Goal: Obtain resource: Download file/media

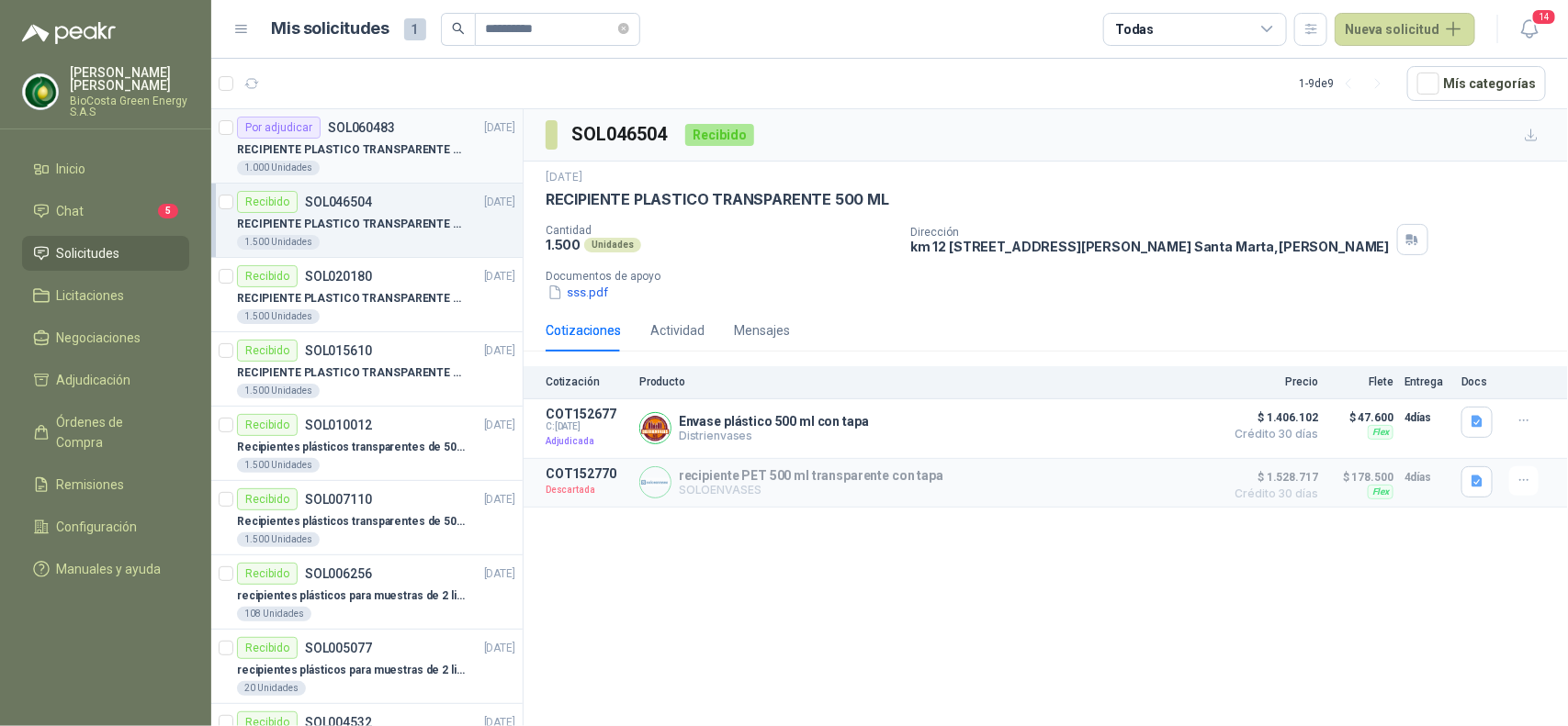
click at [408, 156] on p "RECIPIENTE PLASTICO TRANSPARENTE 500 ML" at bounding box center [351, 150] width 229 height 17
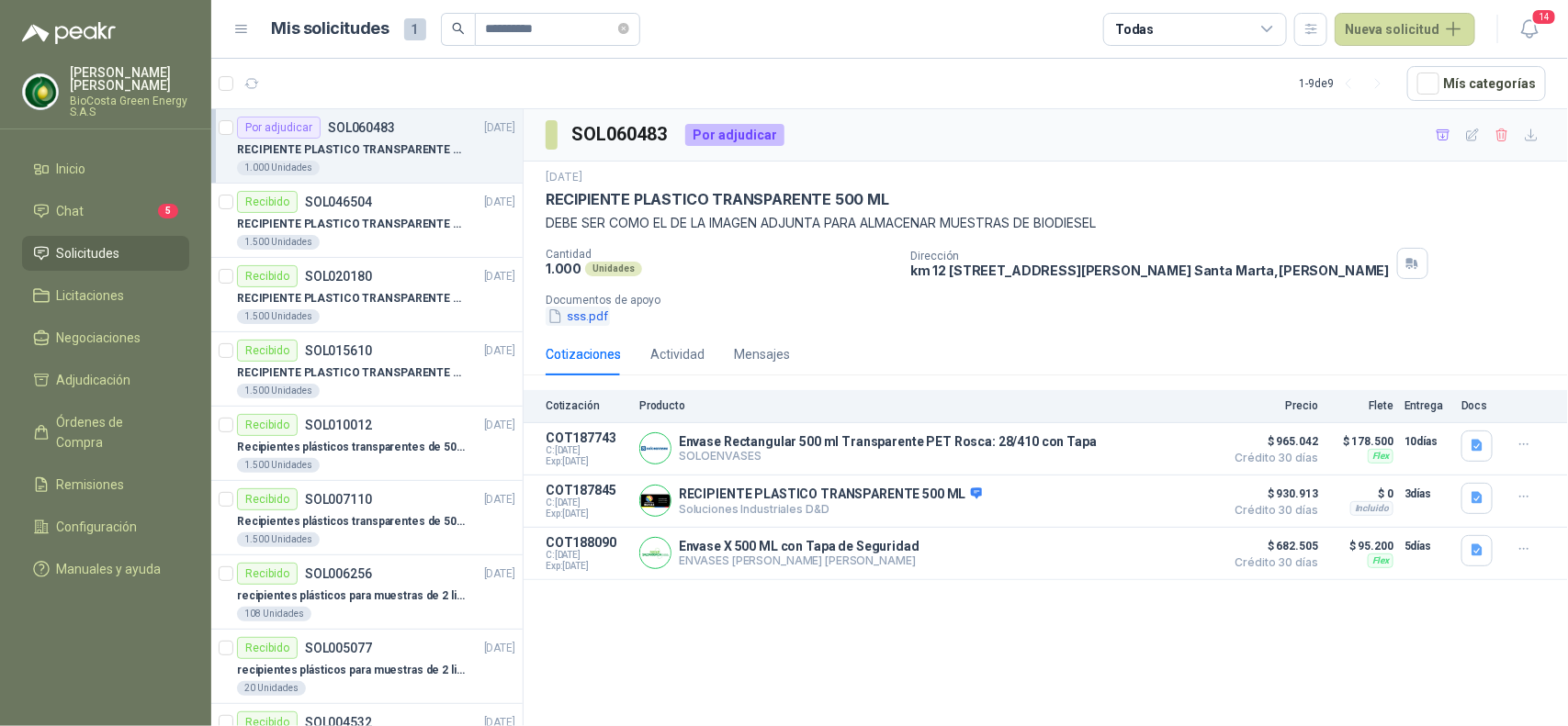
click at [577, 319] on button "sss.pdf" at bounding box center [578, 316] width 64 height 19
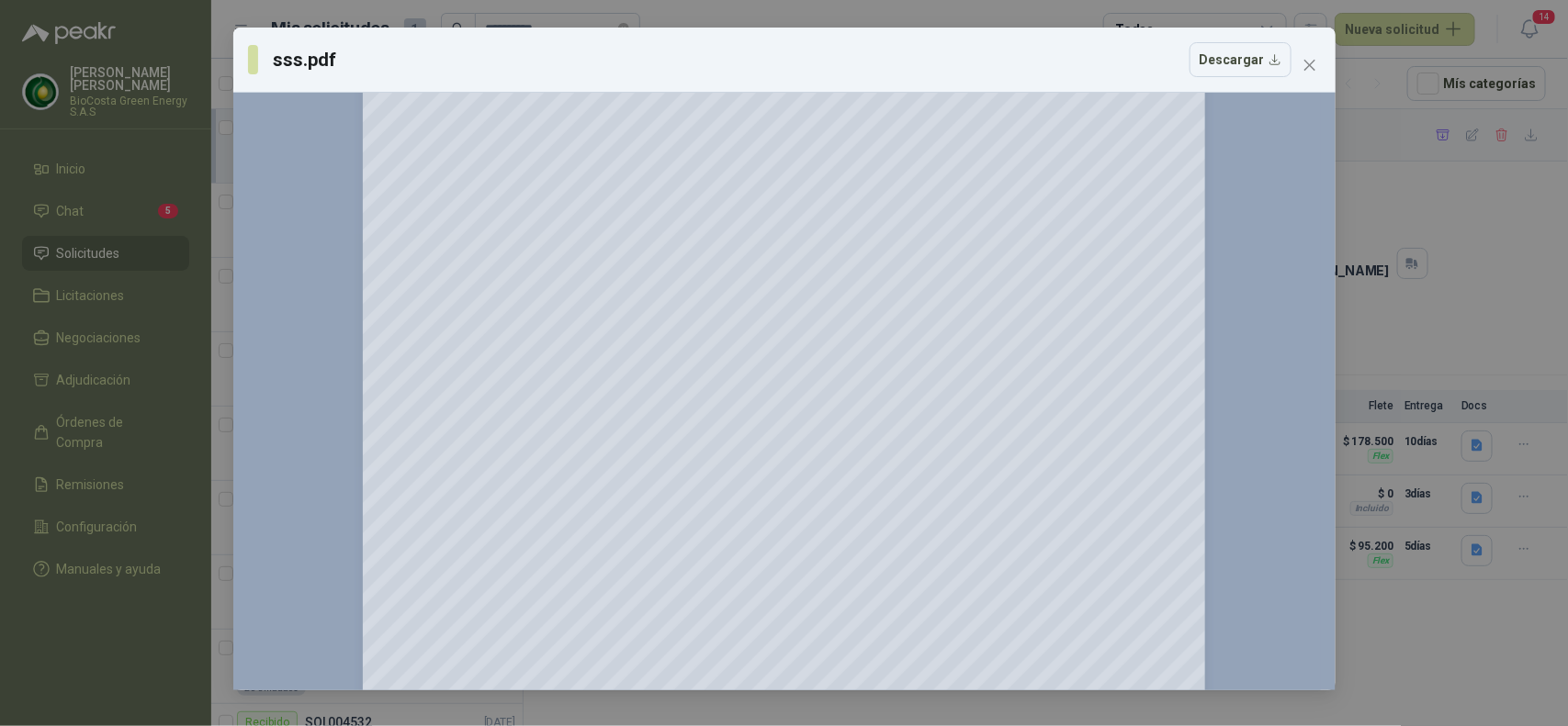
scroll to position [255, 0]
click at [1304, 56] on button "Close" at bounding box center [1309, 65] width 29 height 29
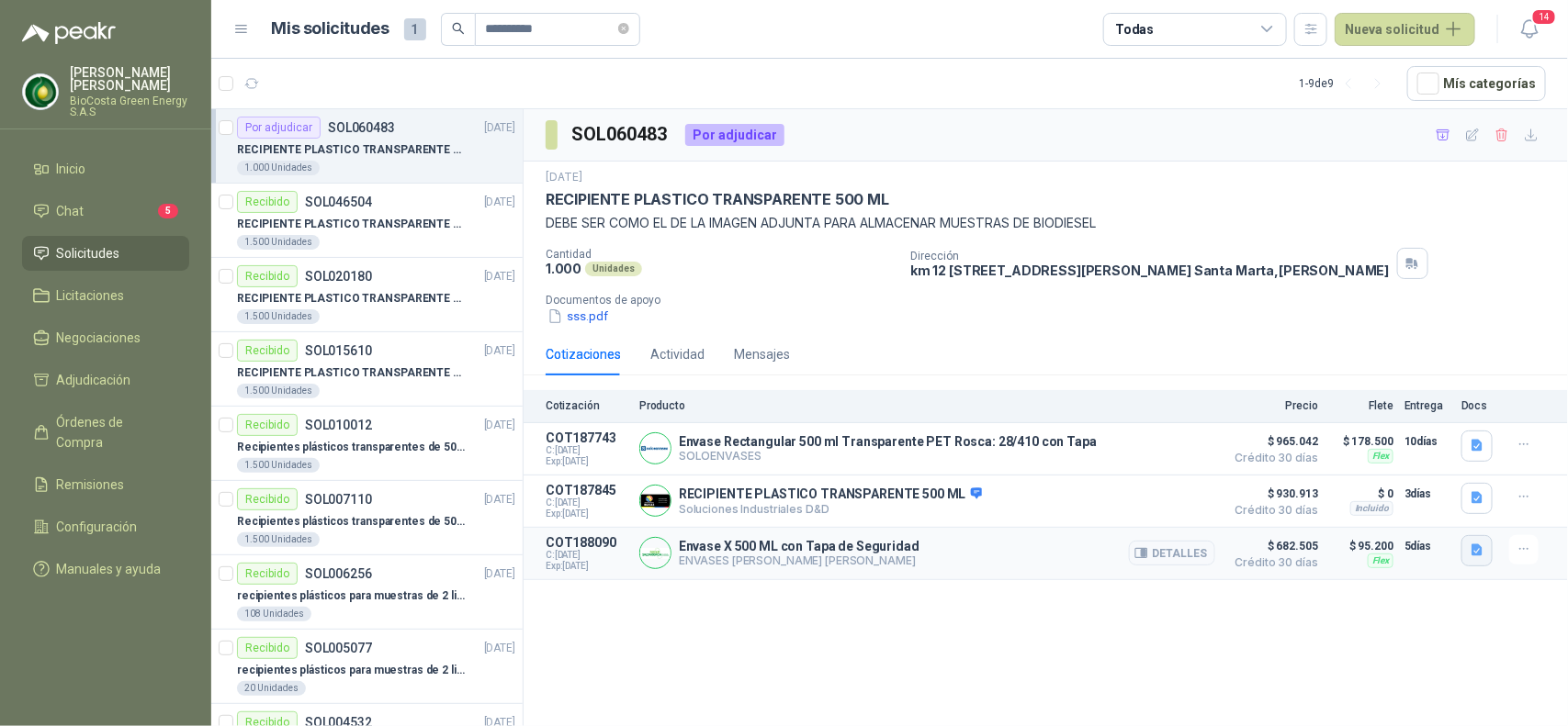
click at [1475, 558] on icon "button" at bounding box center [1477, 551] width 16 height 16
click at [1452, 515] on button "image.png" at bounding box center [1441, 514] width 80 height 19
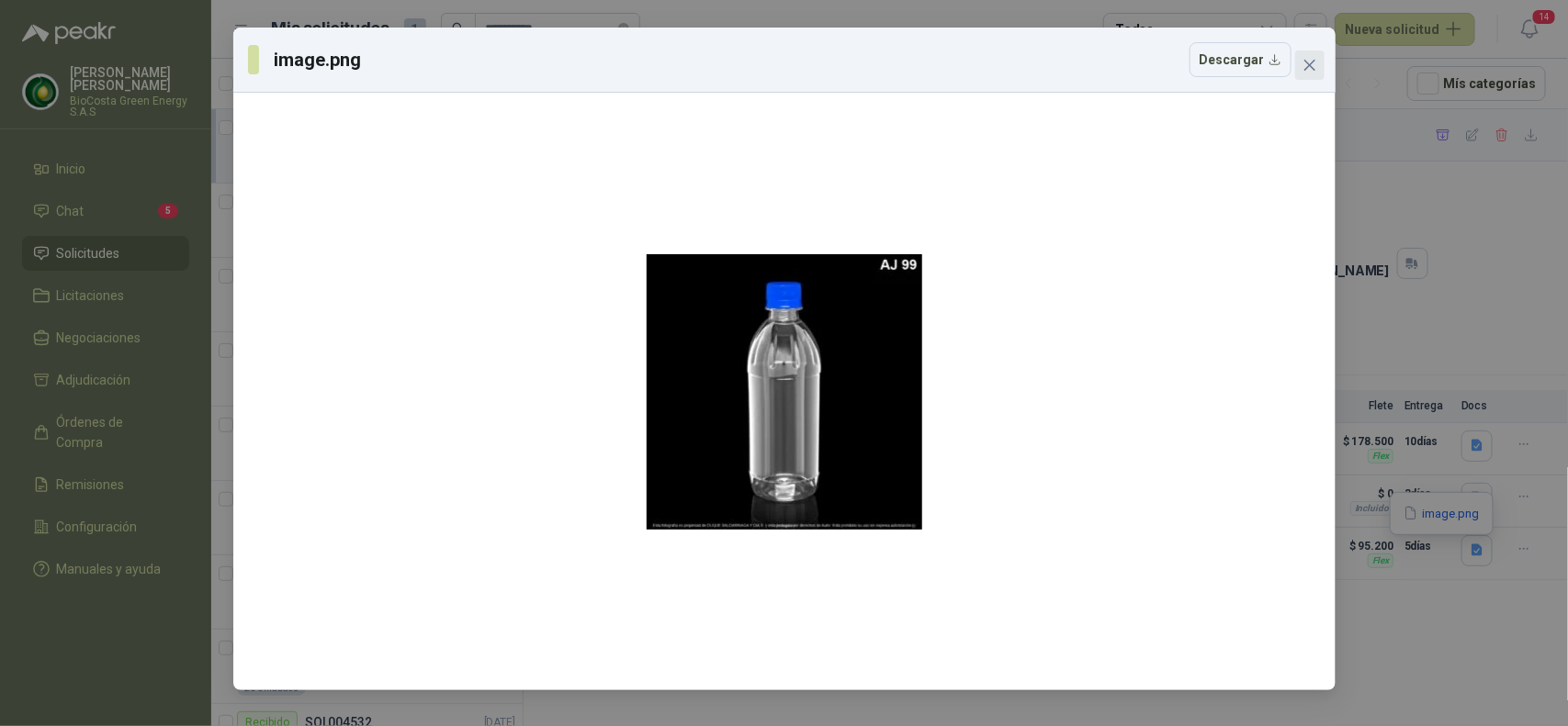
click at [1310, 61] on icon "close" at bounding box center [1309, 65] width 15 height 15
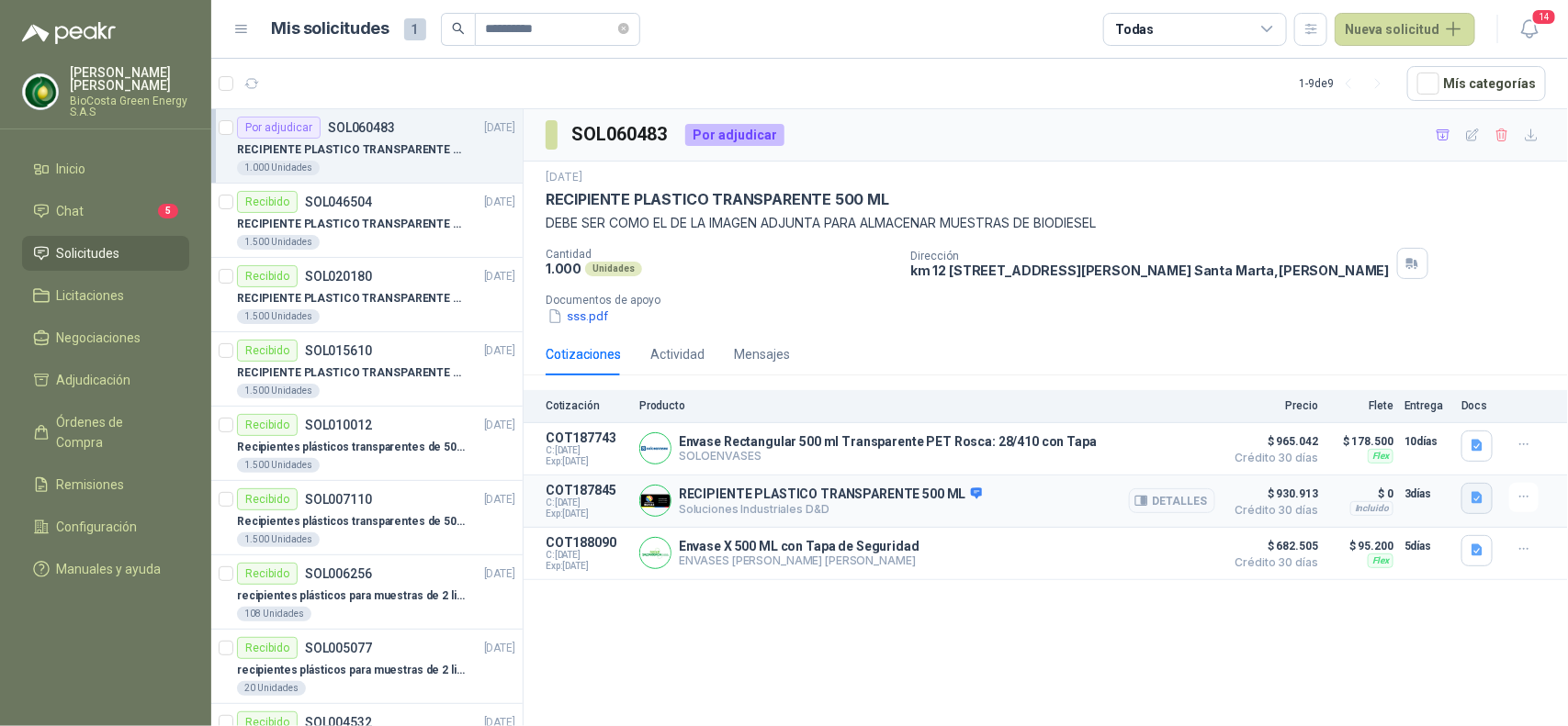
click at [1474, 504] on icon "button" at bounding box center [1476, 498] width 11 height 12
click at [1376, 463] on button "imagen_2025-10-08_160743602.png" at bounding box center [1374, 460] width 214 height 19
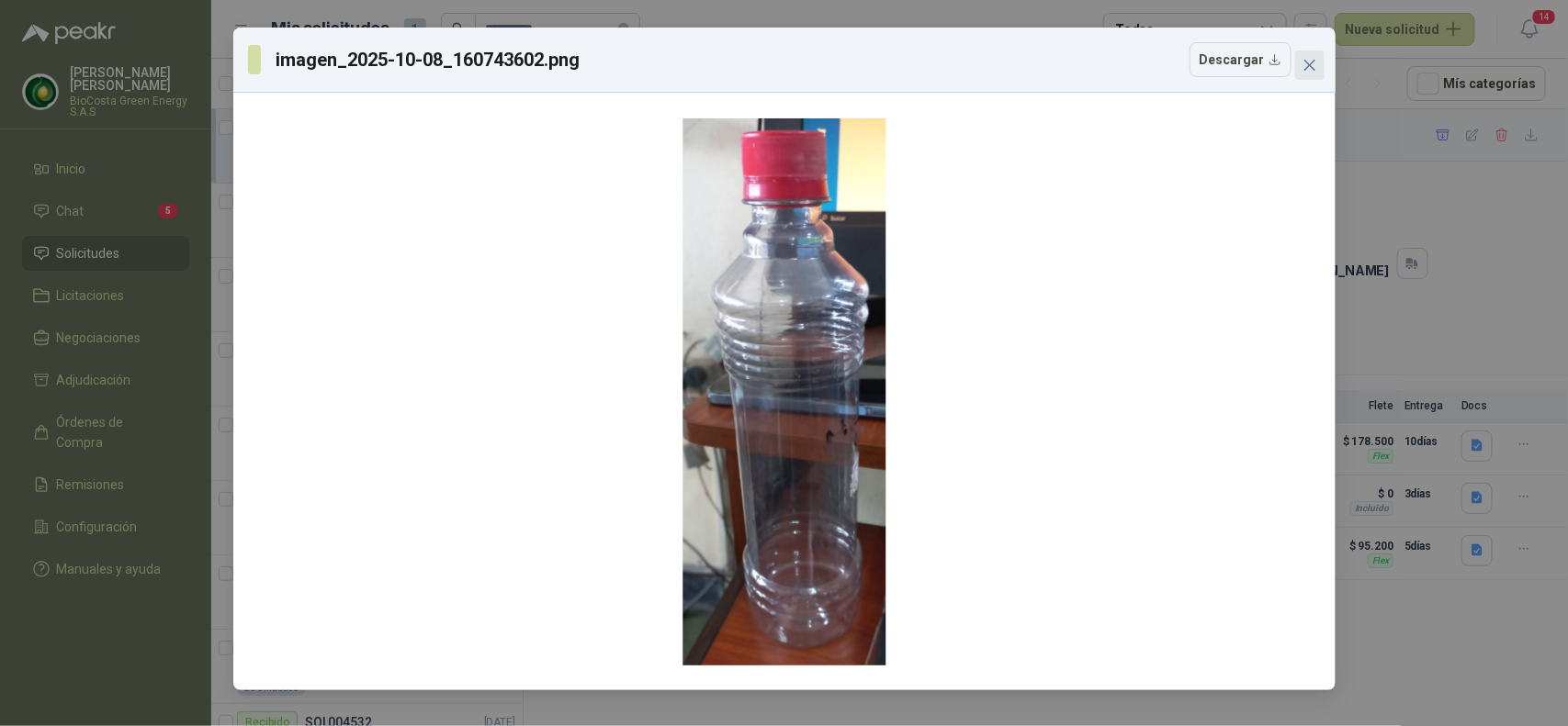
click at [1310, 65] on icon "close" at bounding box center [1308, 65] width 11 height 11
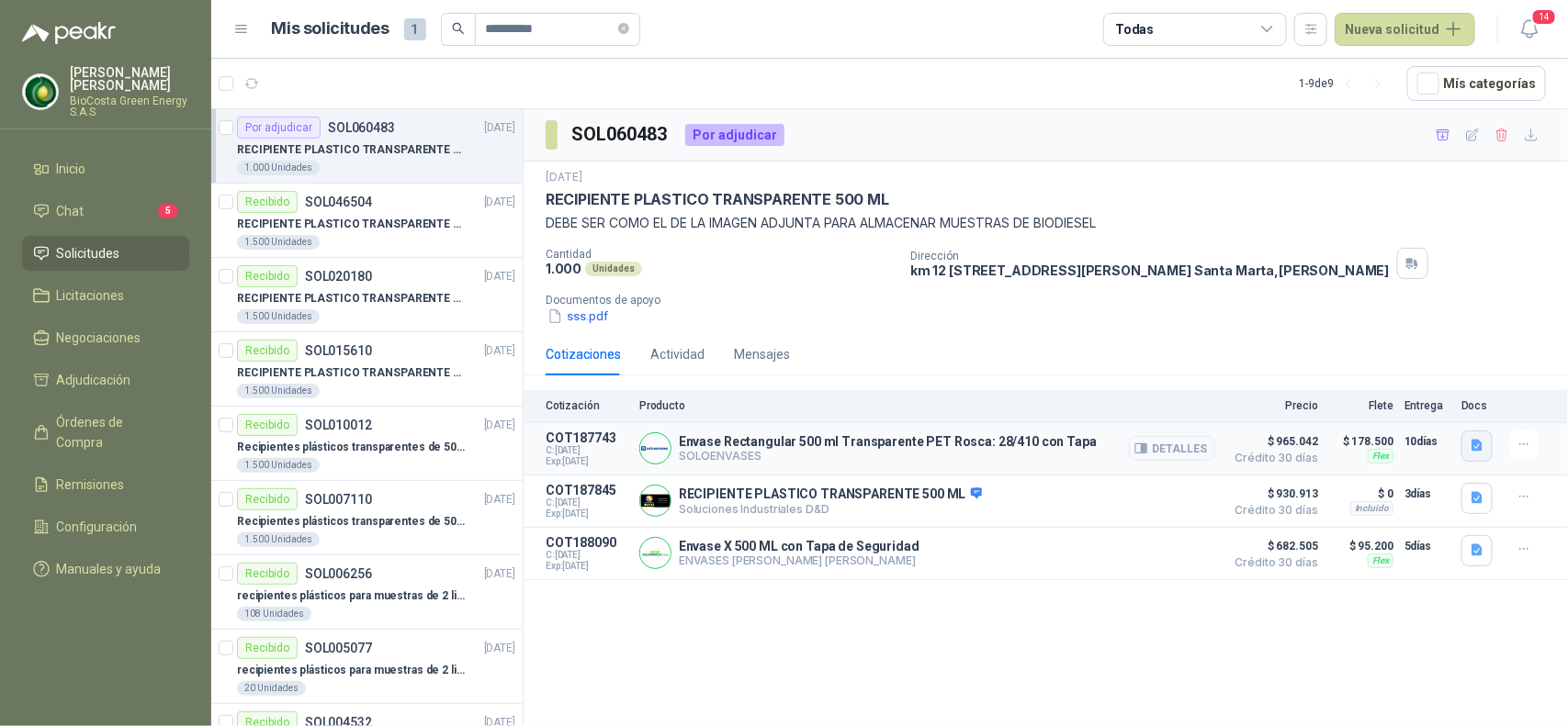
click at [1474, 446] on icon "button" at bounding box center [1476, 446] width 11 height 12
click at [1425, 386] on button "image.png" at bounding box center [1441, 387] width 80 height 19
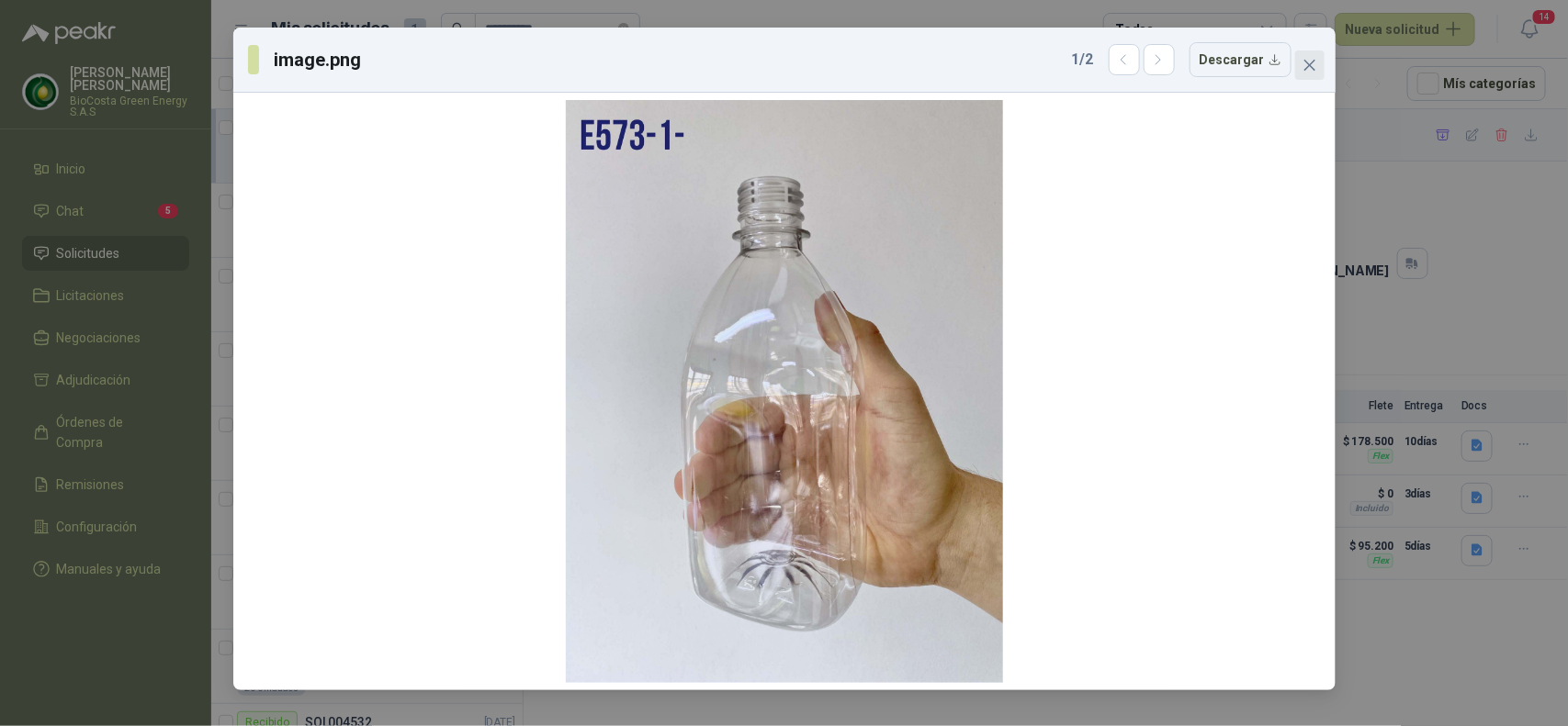
click at [1307, 72] on icon "close" at bounding box center [1309, 65] width 15 height 15
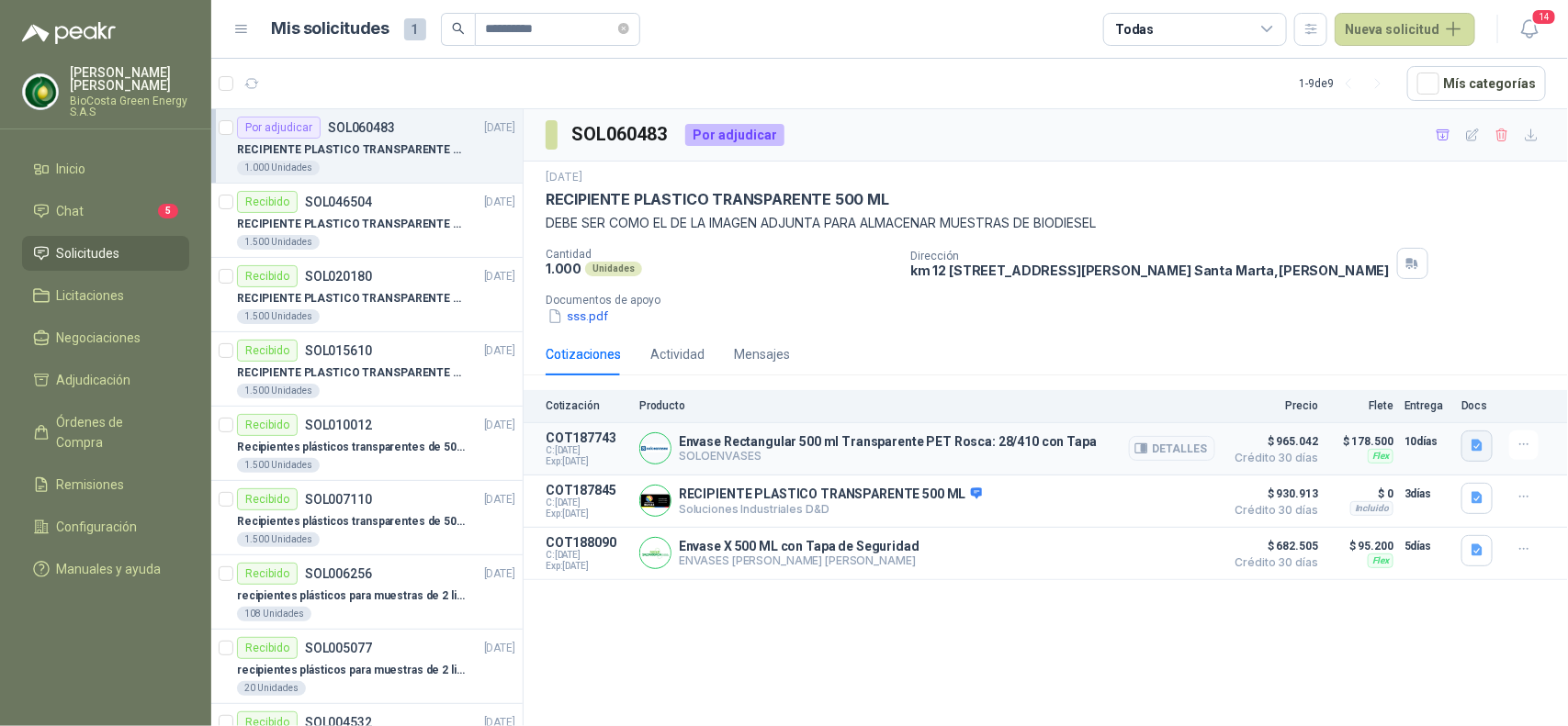
click at [1484, 459] on button "button" at bounding box center [1477, 446] width 31 height 31
click at [1424, 411] on button "image.png" at bounding box center [1441, 406] width 80 height 19
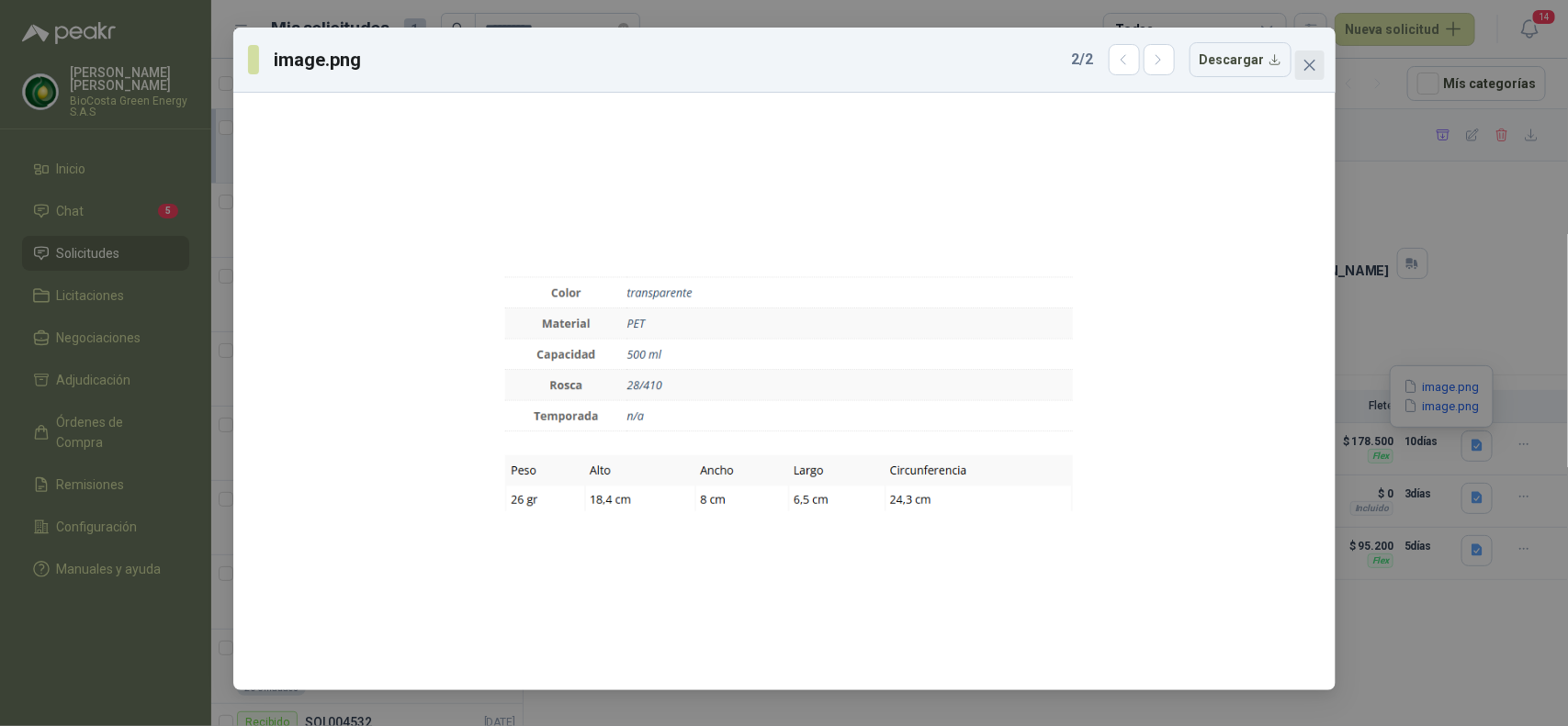
click at [1306, 58] on icon "close" at bounding box center [1309, 65] width 15 height 15
